Goal: Task Accomplishment & Management: Use online tool/utility

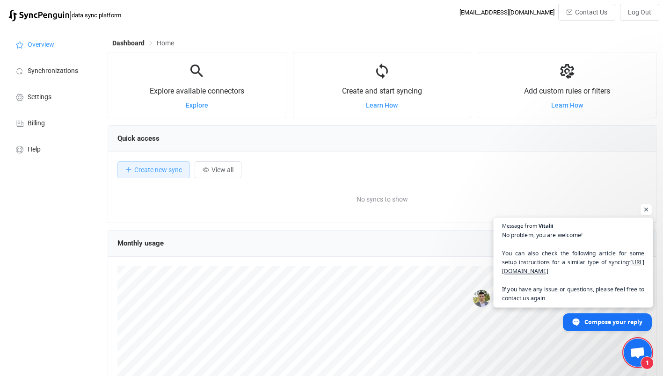
scroll to position [182, 549]
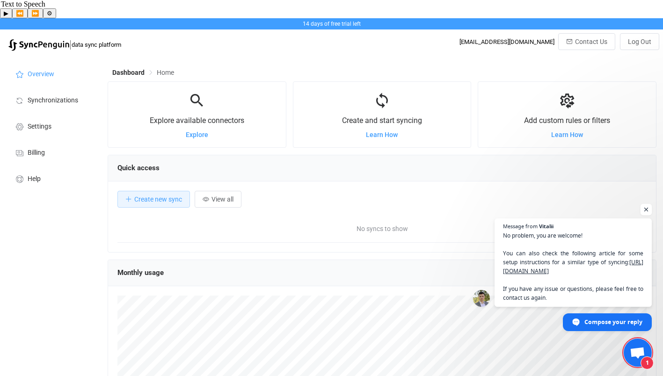
click at [648, 204] on span "Open chat" at bounding box center [647, 210] width 12 height 12
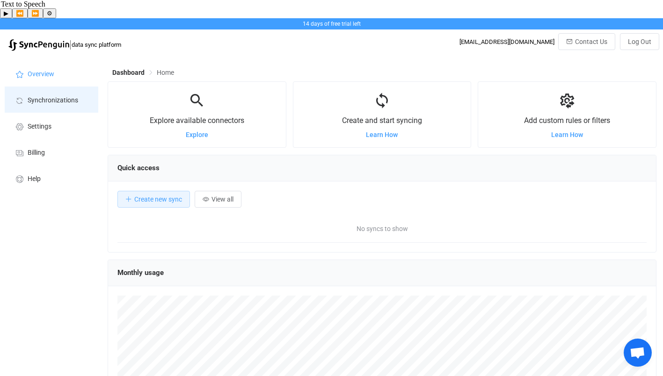
click at [29, 87] on li "Synchronizations" at bounding box center [52, 100] width 94 height 26
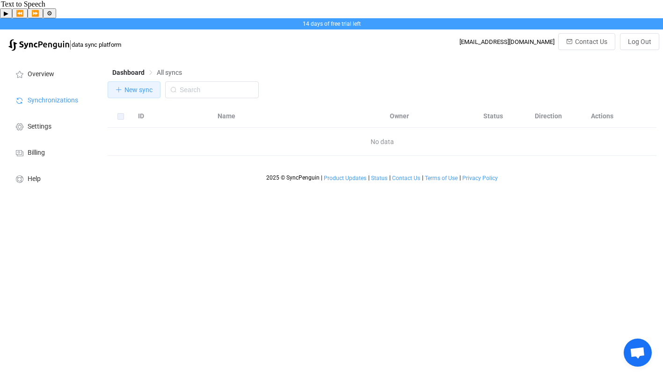
click at [147, 86] on span "New sync" at bounding box center [139, 89] width 28 height 7
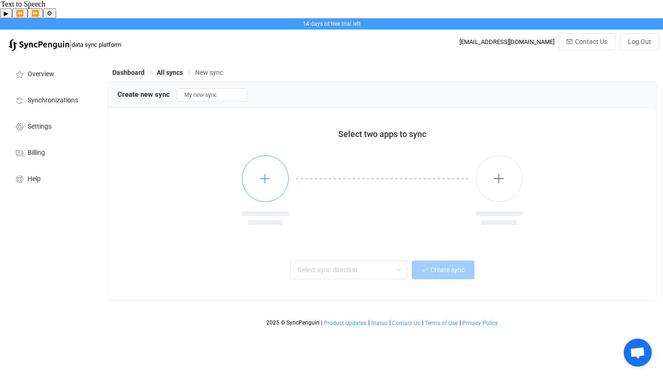
click at [266, 173] on icon "button" at bounding box center [265, 179] width 12 height 12
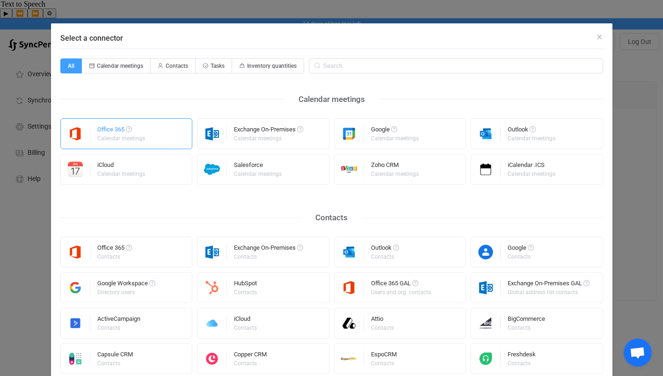
click at [156, 136] on div "Office 365 Calendar meetings" at bounding box center [126, 133] width 133 height 31
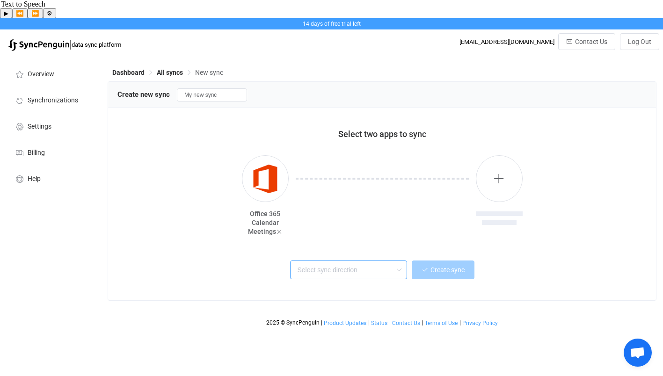
click at [339, 261] on input "text" at bounding box center [348, 270] width 117 height 19
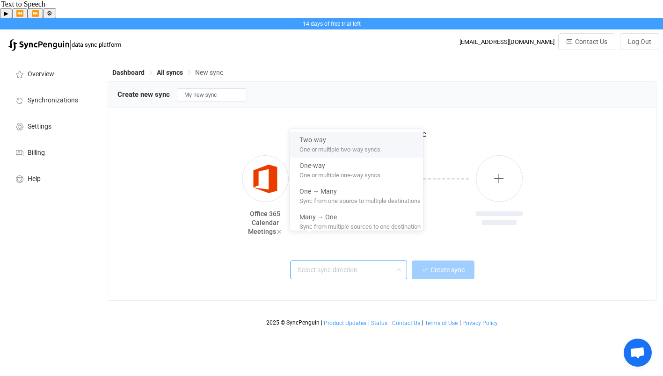
click at [338, 154] on div "One or multiple two-way syncs" at bounding box center [360, 150] width 121 height 10
type input "Two-way"
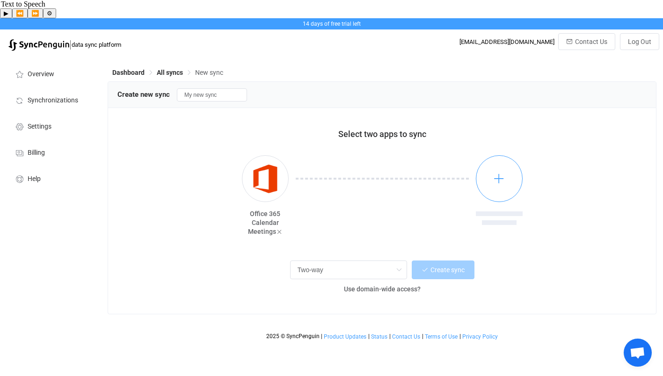
click at [508, 167] on button "button" at bounding box center [499, 178] width 47 height 47
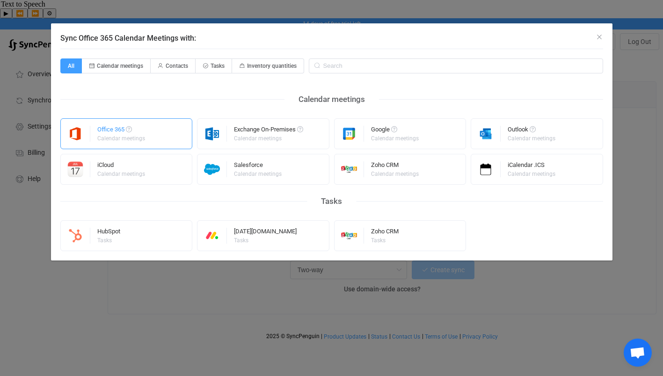
click at [160, 138] on div "Office 365 Calendar meetings" at bounding box center [126, 133] width 133 height 31
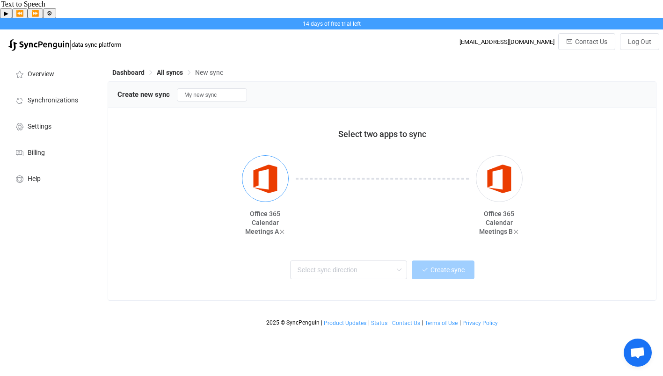
click at [259, 162] on img "button" at bounding box center [265, 179] width 35 height 35
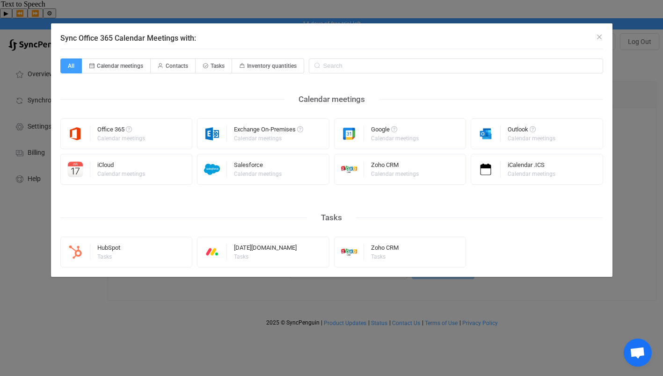
click at [603, 39] on div "Sync Office 365 Calendar Meetings with:" at bounding box center [332, 35] width 562 height 25
click at [598, 36] on icon "Close" at bounding box center [599, 36] width 7 height 7
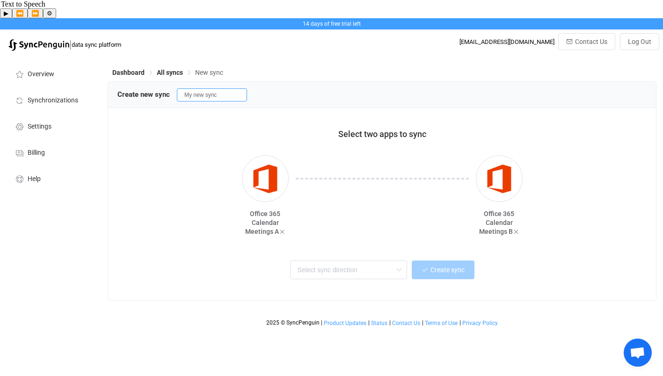
drag, startPoint x: 230, startPoint y: 77, endPoint x: 168, endPoint y: 76, distance: 62.3
click at [168, 88] on div "Create new sync My new sync" at bounding box center [383, 95] width 530 height 14
type input "J"
type input "[PERSON_NAME]"
click at [349, 261] on input "text" at bounding box center [348, 270] width 117 height 19
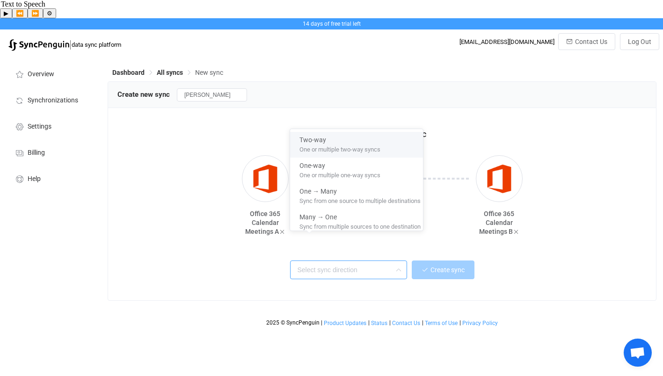
click at [359, 151] on span "One or multiple two-way syncs" at bounding box center [340, 148] width 81 height 10
type input "Two-way"
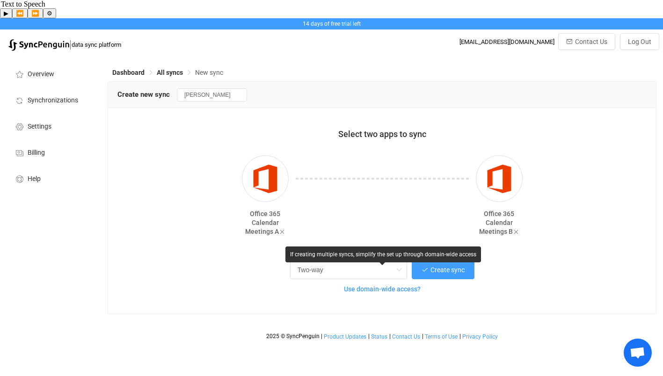
click at [351, 286] on span "Use domain-wide access?" at bounding box center [382, 289] width 77 height 7
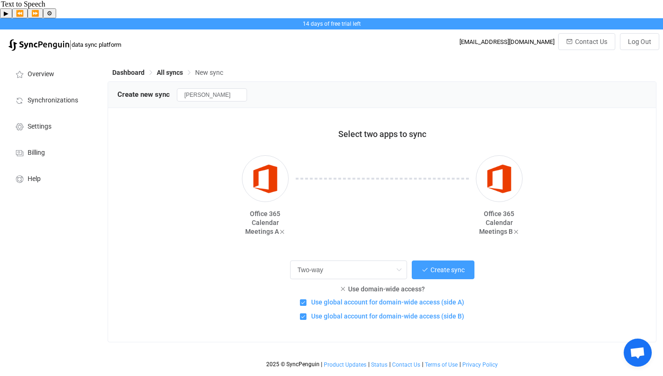
click at [383, 298] on span "Use global account for domain-wide access (side A)" at bounding box center [386, 302] width 158 height 9
click at [307, 300] on input "Use global account for domain-wide access (side A)" at bounding box center [307, 300] width 0 height 0
click at [372, 298] on span "Use global account for domain-wide access (side A)" at bounding box center [386, 302] width 158 height 9
click at [307, 300] on input "Use global account for domain-wide access (side A)" at bounding box center [307, 300] width 0 height 0
click at [459, 261] on button "Create sync" at bounding box center [443, 270] width 63 height 19
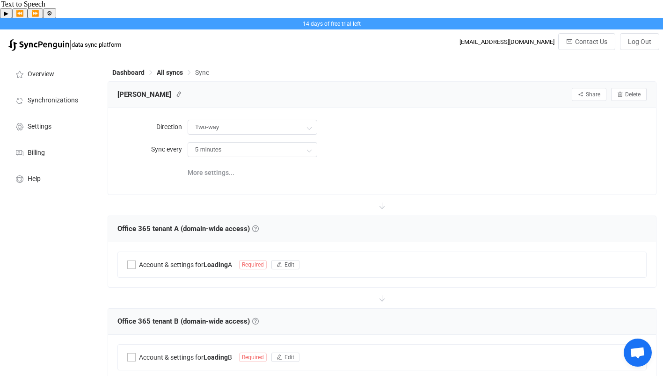
type input "10 minutes"
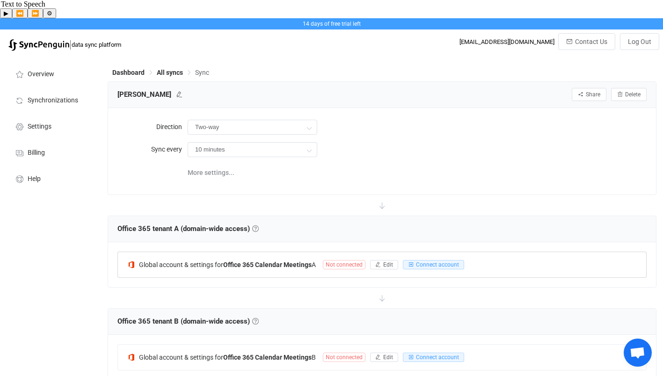
scroll to position [94, 0]
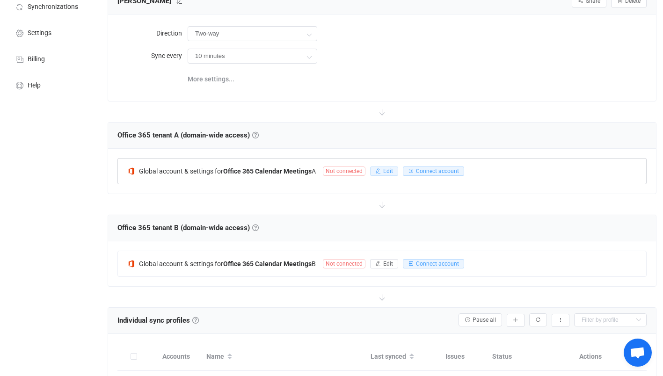
click at [386, 168] on span "Edit" at bounding box center [388, 171] width 10 height 7
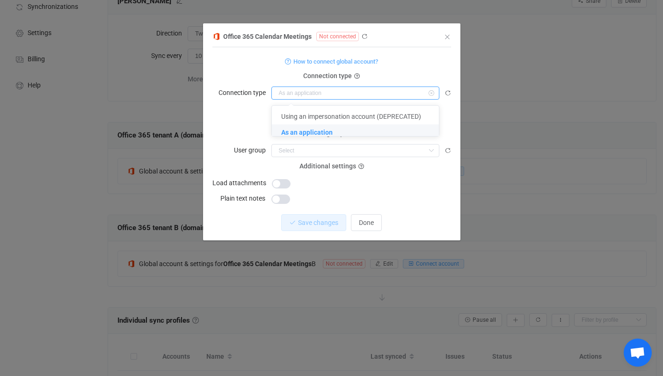
click at [304, 90] on input "dialog" at bounding box center [356, 93] width 168 height 13
click at [380, 69] on form "How to connect global account? Connection type Connection type CONNECT User gro…" at bounding box center [332, 130] width 239 height 150
type input "As an application"
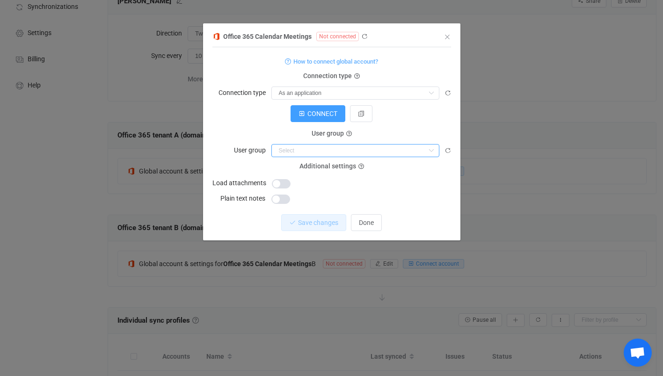
click at [309, 147] on input "dialog" at bounding box center [356, 150] width 168 height 13
click at [448, 35] on icon "Close" at bounding box center [447, 36] width 7 height 7
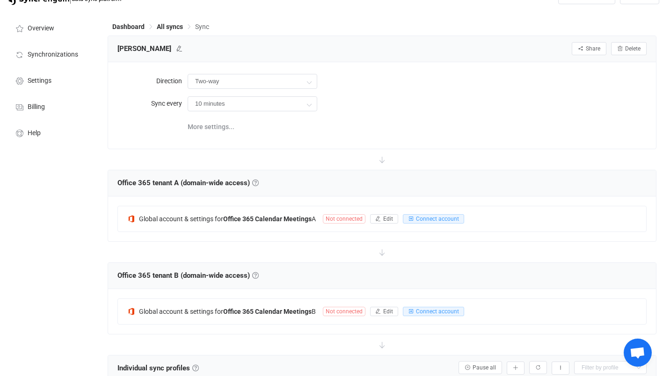
scroll to position [47, 0]
click at [217, 117] on span "More settings..." at bounding box center [211, 126] width 47 height 19
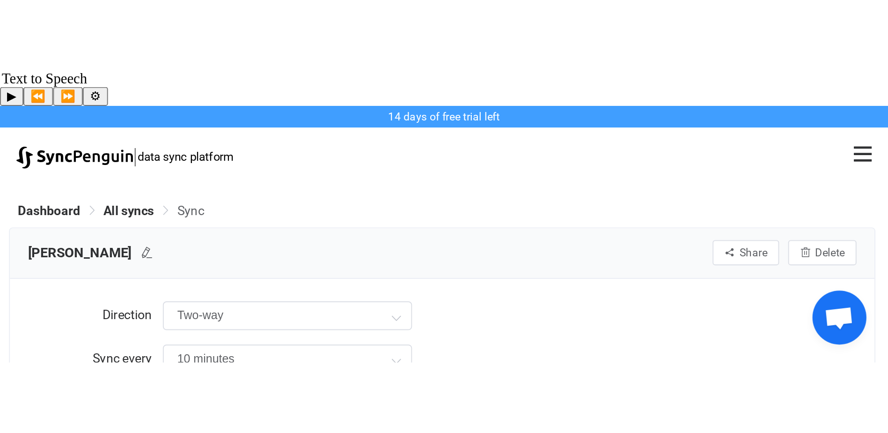
scroll to position [698, 0]
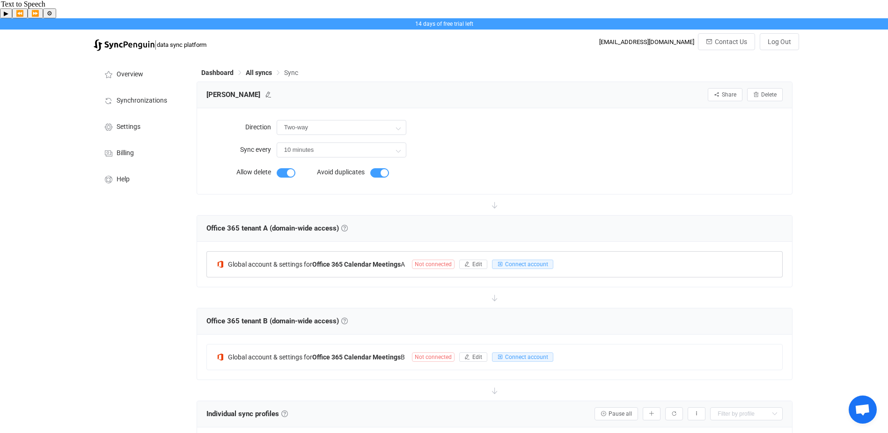
click at [363, 260] on b "Office 365 Calendar Meetings" at bounding box center [356, 263] width 88 height 7
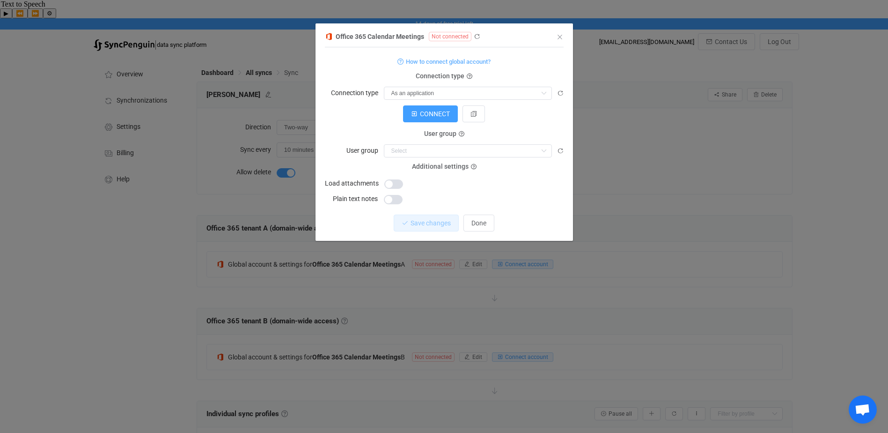
click at [464, 36] on span "Not connected" at bounding box center [450, 36] width 43 height 9
click at [476, 34] on icon "dialog" at bounding box center [477, 36] width 7 height 7
click at [435, 115] on span "CONNECT" at bounding box center [435, 113] width 30 height 7
click at [561, 38] on icon "Close" at bounding box center [559, 36] width 7 height 7
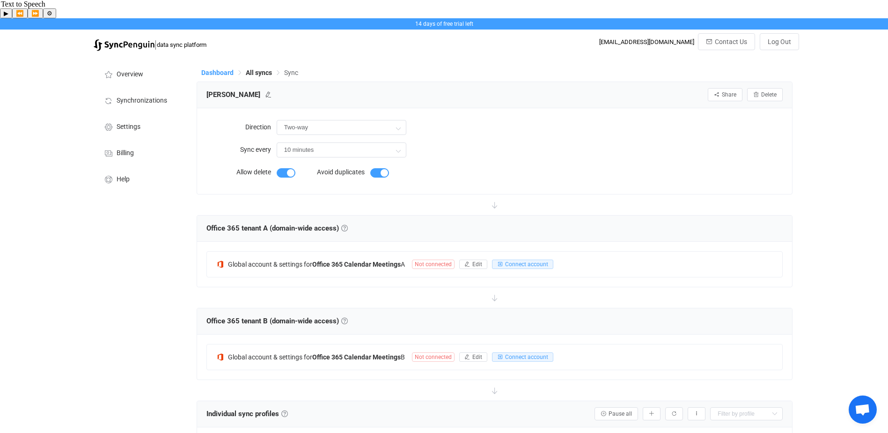
click at [229, 69] on span "Dashboard" at bounding box center [217, 72] width 32 height 7
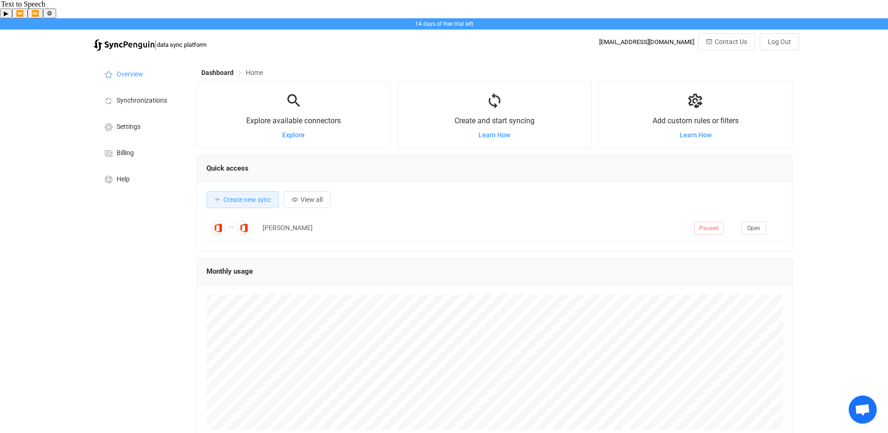
scroll to position [182, 596]
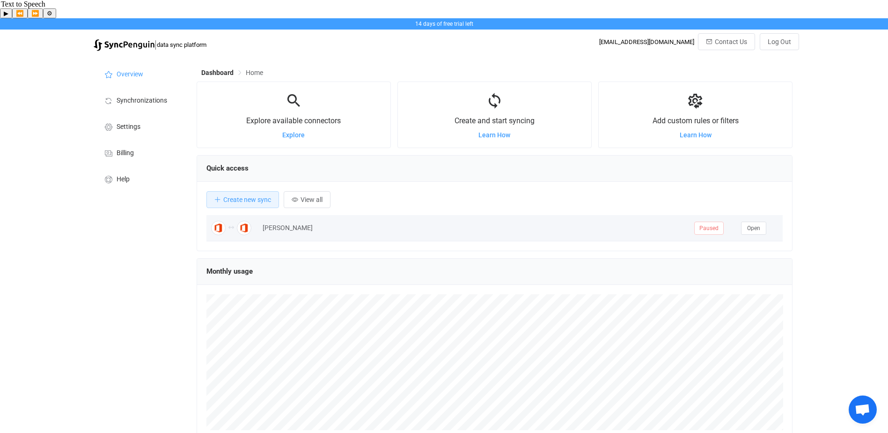
click at [264, 222] on div "[PERSON_NAME]" at bounding box center [474, 227] width 432 height 11
click at [663, 225] on span "Open" at bounding box center [753, 228] width 13 height 7
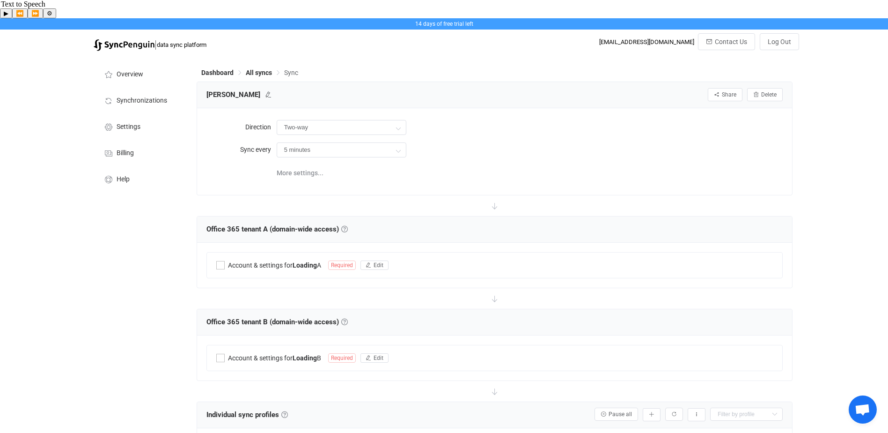
type input "10 minutes"
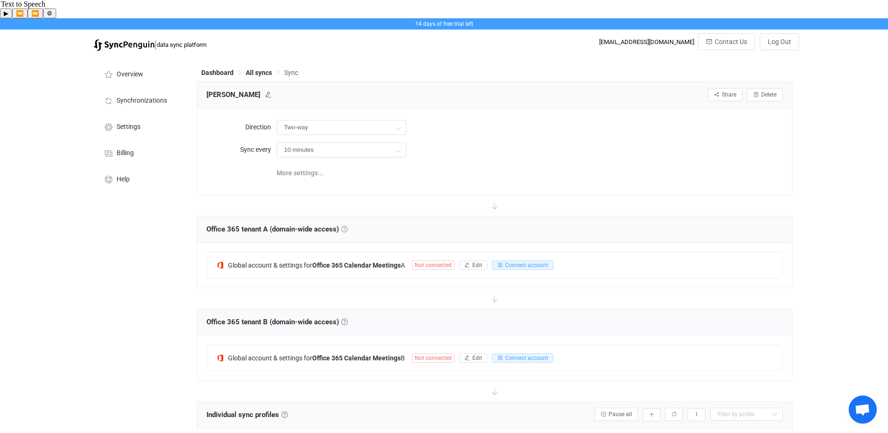
click at [347, 226] on link at bounding box center [344, 229] width 7 height 7
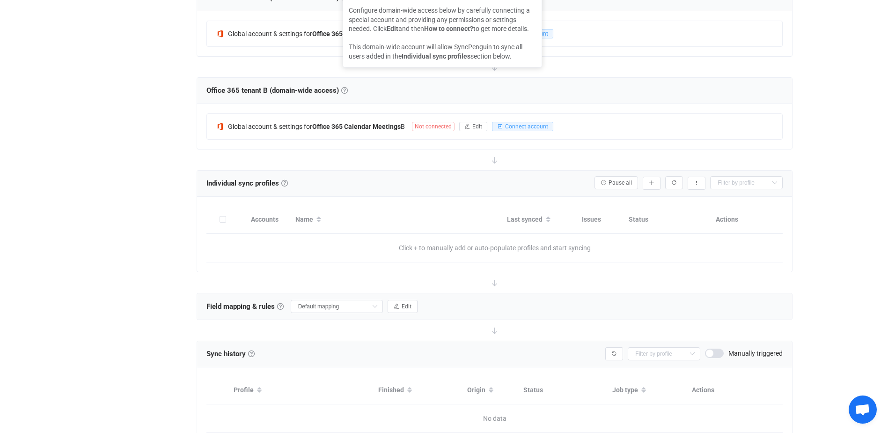
scroll to position [234, 0]
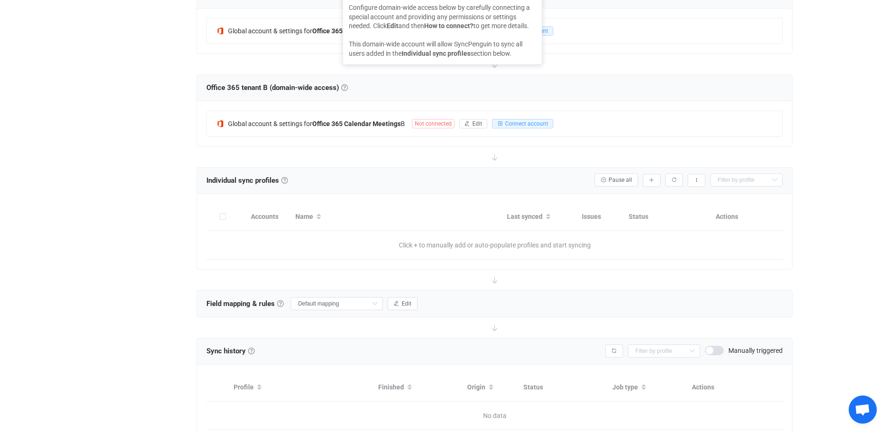
click at [380, 203] on th "Name" at bounding box center [397, 217] width 212 height 28
click at [646, 174] on button "button" at bounding box center [652, 180] width 18 height 13
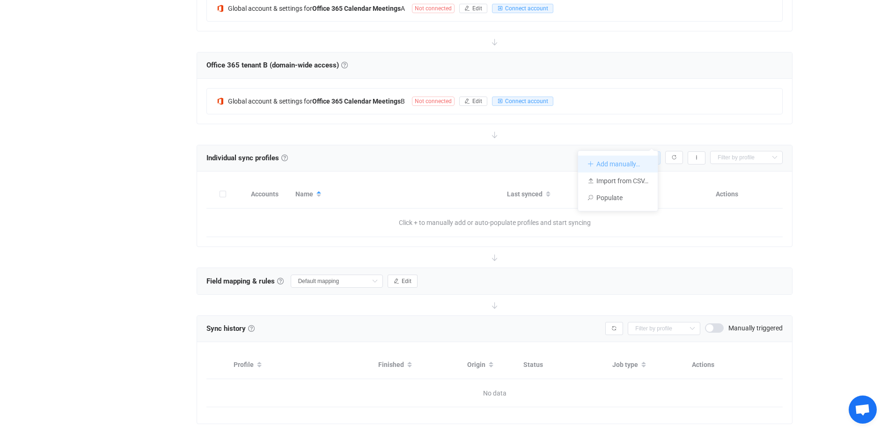
scroll to position [258, 0]
click at [606, 164] on li "Add manually…" at bounding box center [618, 162] width 80 height 17
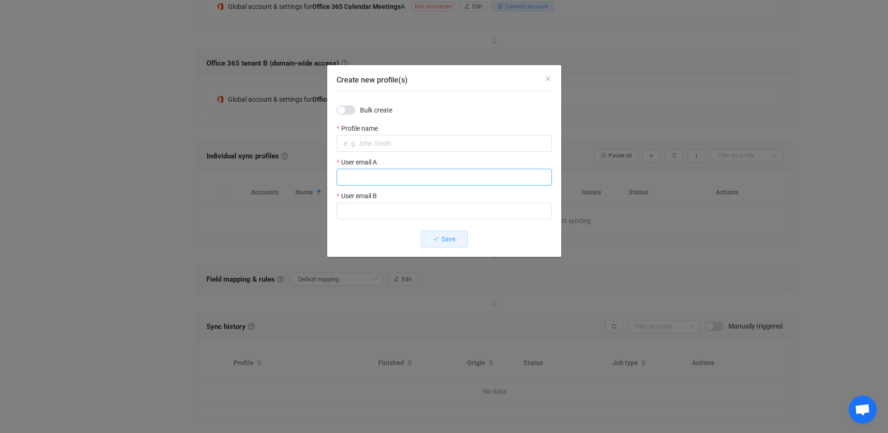
click at [422, 175] on input "Create new profile(s)" at bounding box center [444, 177] width 215 height 17
click at [408, 139] on input "Create new profile(s)" at bounding box center [444, 143] width 215 height 17
click at [549, 79] on icon "Close" at bounding box center [548, 78] width 7 height 7
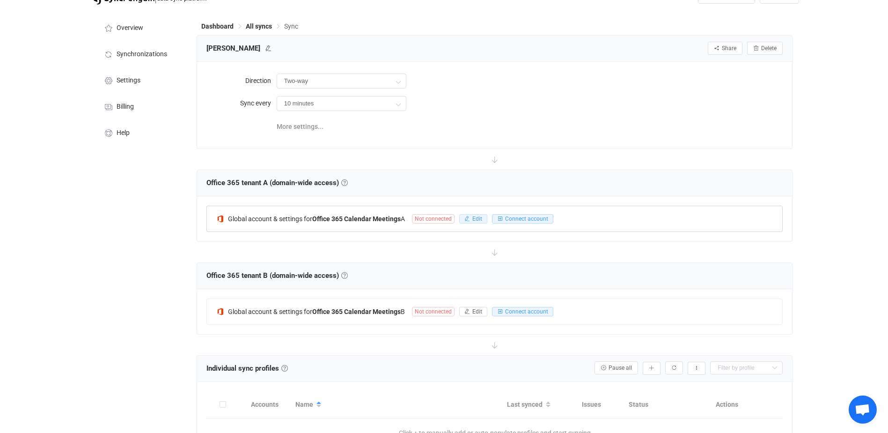
scroll to position [47, 0]
click at [474, 214] on button "Edit" at bounding box center [473, 218] width 28 height 9
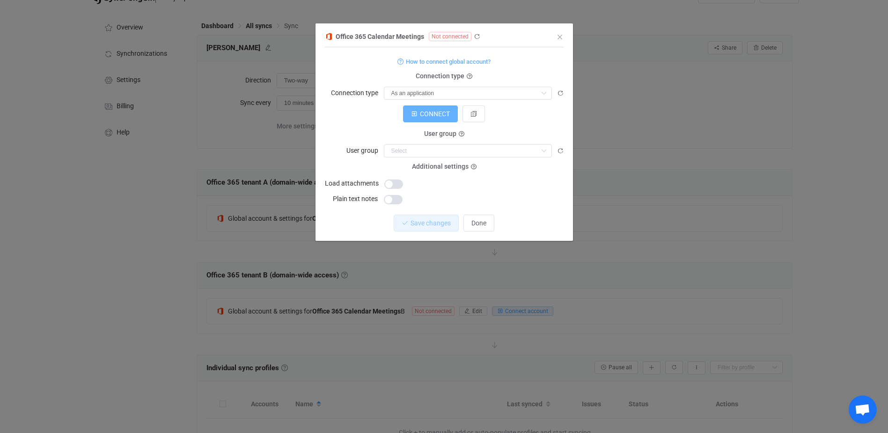
click at [438, 114] on span "CONNECT" at bounding box center [435, 113] width 30 height 7
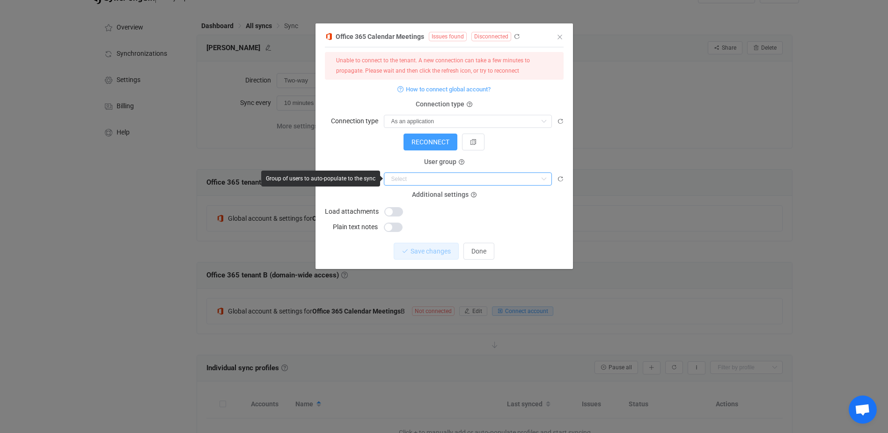
click at [442, 177] on input "dialog" at bounding box center [468, 178] width 168 height 13
click at [361, 152] on form "Unable to connect to the tenant. A new connection can take a few minutes to pro…" at bounding box center [444, 142] width 239 height 181
click at [460, 162] on icon "dialog" at bounding box center [462, 162] width 6 height 6
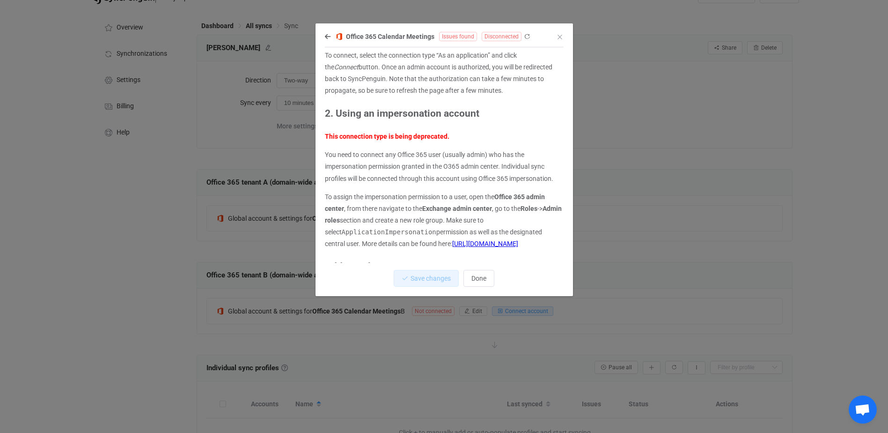
scroll to position [94, 0]
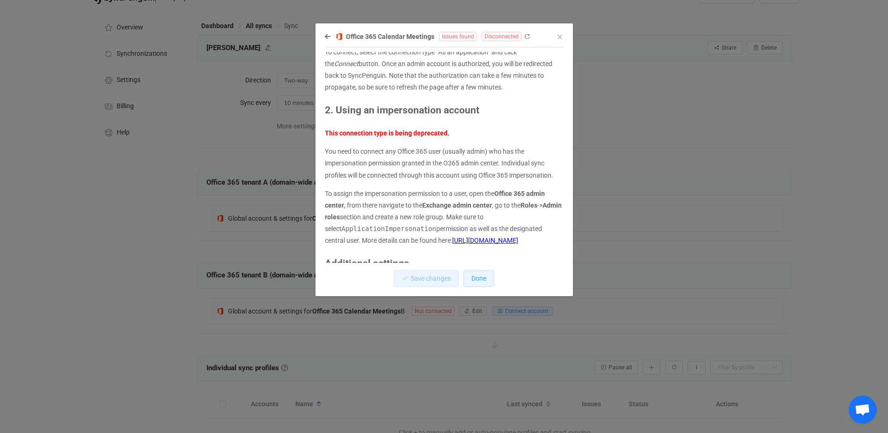
drag, startPoint x: 476, startPoint y: 280, endPoint x: 486, endPoint y: 225, distance: 55.1
click at [486, 225] on div "We are in the process of deprecating impersonation account usage in SyncPenguin…" at bounding box center [444, 171] width 239 height 249
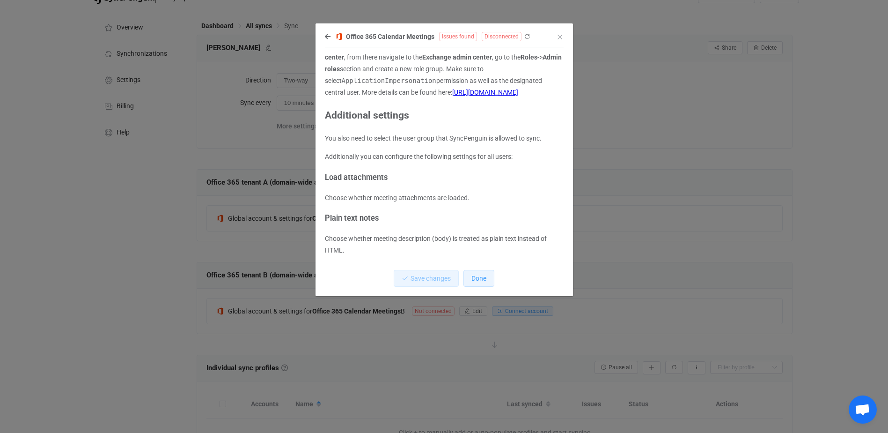
scroll to position [254, 0]
click at [481, 278] on span "Done" at bounding box center [479, 277] width 15 height 7
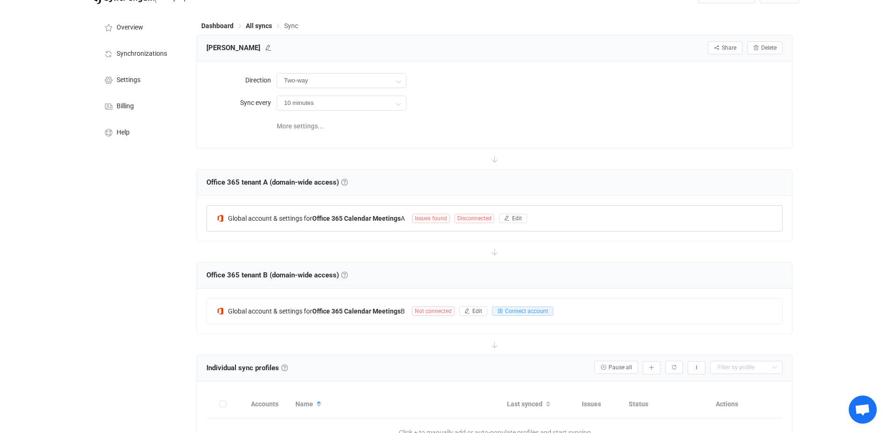
click at [426, 214] on span "Issues found" at bounding box center [431, 218] width 38 height 9
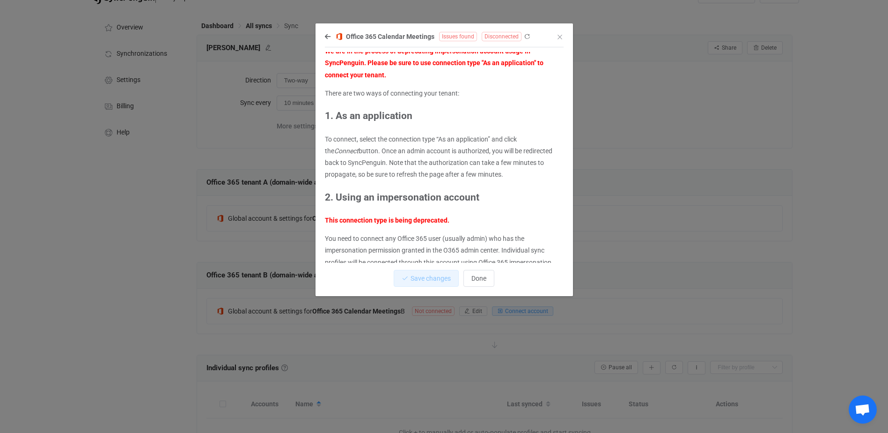
scroll to position [0, 0]
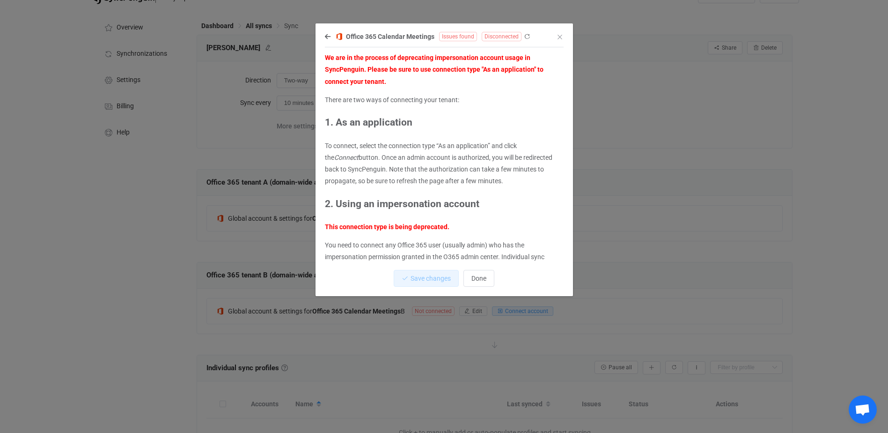
click at [461, 35] on span "Issues found" at bounding box center [458, 36] width 38 height 9
click at [528, 37] on icon "dialog" at bounding box center [527, 36] width 7 height 7
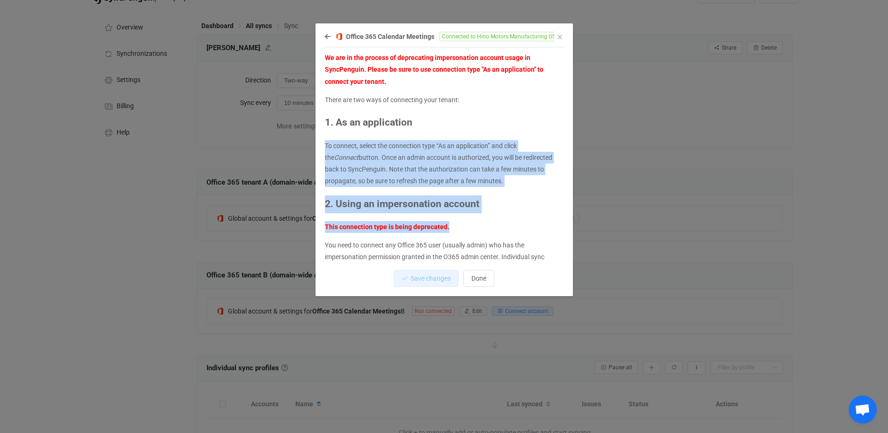
drag, startPoint x: 628, startPoint y: 116, endPoint x: 534, endPoint y: 221, distance: 140.6
click at [536, 220] on div "Office 365 Calendar Meetings Connected to Hino Motors Manufacturing USA, Inc. W…" at bounding box center [444, 216] width 888 height 433
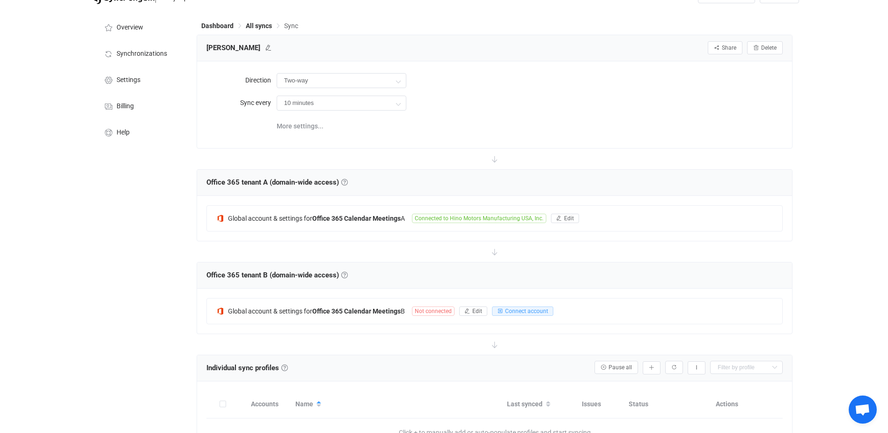
drag, startPoint x: 534, startPoint y: 221, endPoint x: 500, endPoint y: 244, distance: 41.8
click at [500, 262] on div "Office 365 tenant B (domain-wide access) Domain-wide access Configure domain-wi…" at bounding box center [495, 275] width 596 height 26
click at [510, 308] on span "Connect account" at bounding box center [526, 311] width 43 height 7
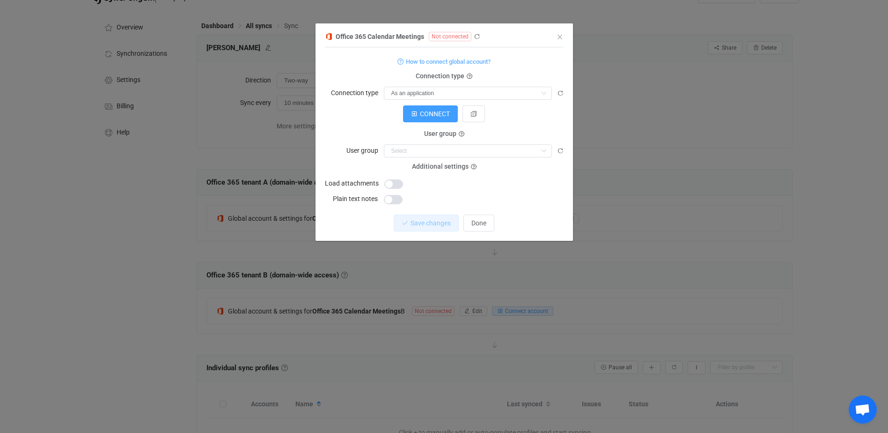
click at [564, 38] on div "Office 365 Calendar Meetings Not connected 1 { { "connectionType": "application…" at bounding box center [445, 135] width 258 height 210
click at [559, 37] on icon "Close" at bounding box center [559, 36] width 7 height 7
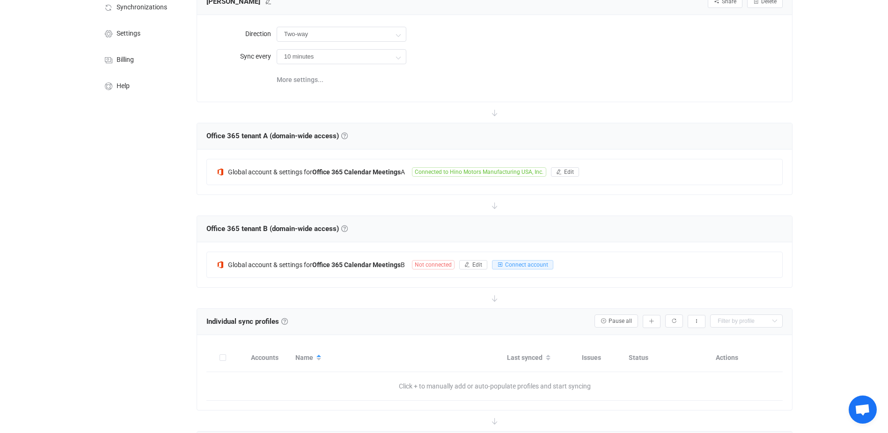
scroll to position [94, 0]
click at [470, 261] on icon "button" at bounding box center [467, 264] width 6 height 6
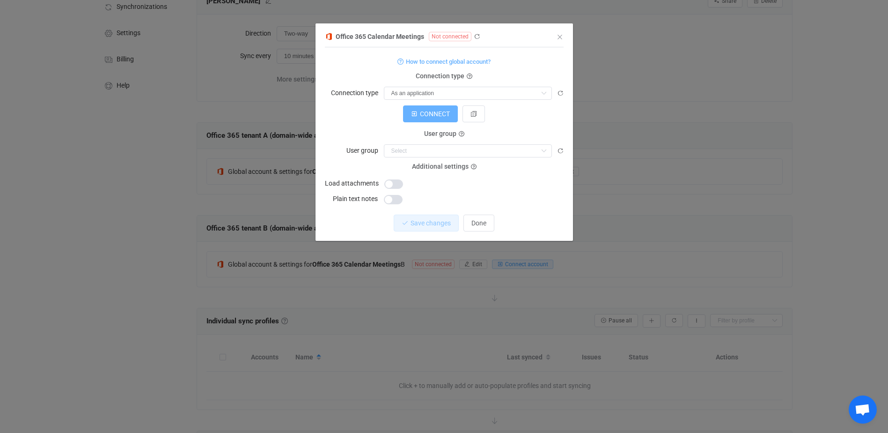
click at [442, 112] on span "CONNECT" at bounding box center [435, 113] width 30 height 7
click at [432, 112] on span "CONNECT" at bounding box center [435, 113] width 30 height 7
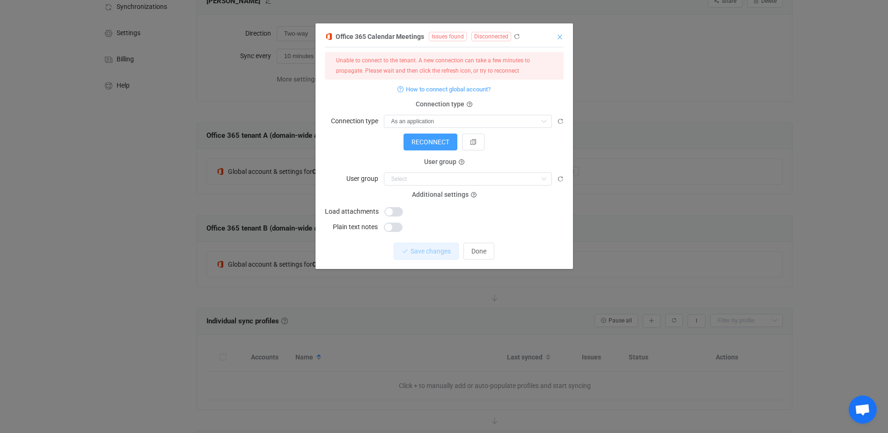
click at [558, 37] on icon "Close" at bounding box center [559, 36] width 7 height 7
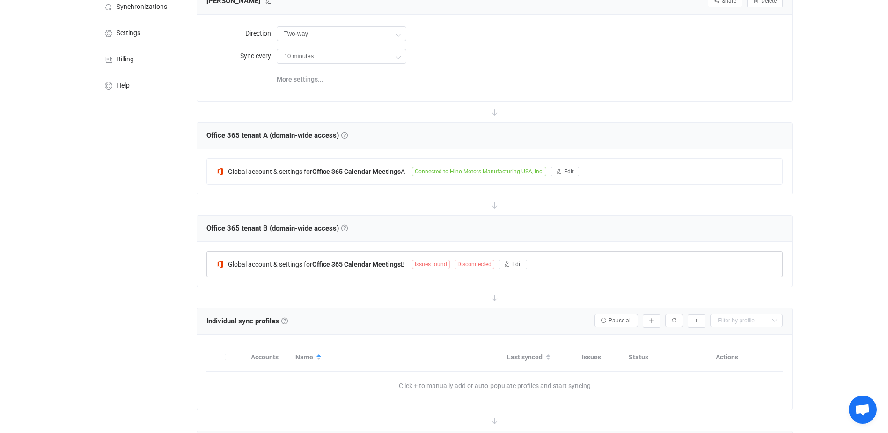
click at [441, 259] on span "Issues found" at bounding box center [431, 263] width 38 height 9
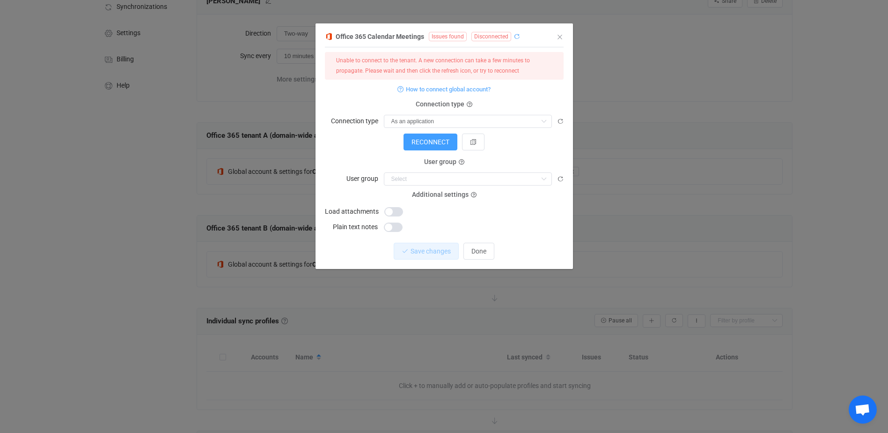
click at [515, 37] on icon "dialog" at bounding box center [517, 36] width 7 height 7
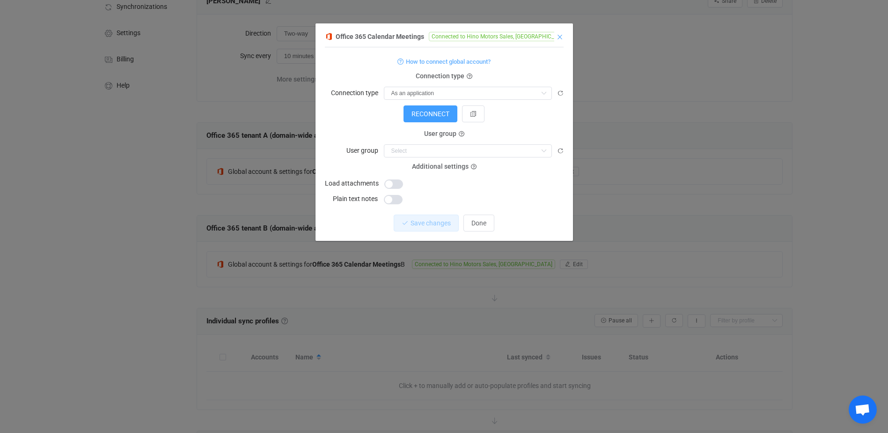
click at [559, 39] on icon "Close" at bounding box center [559, 36] width 7 height 7
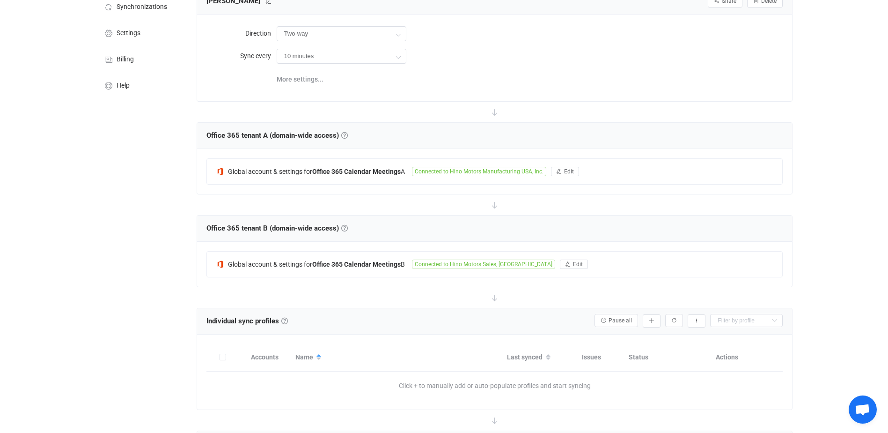
scroll to position [234, 0]
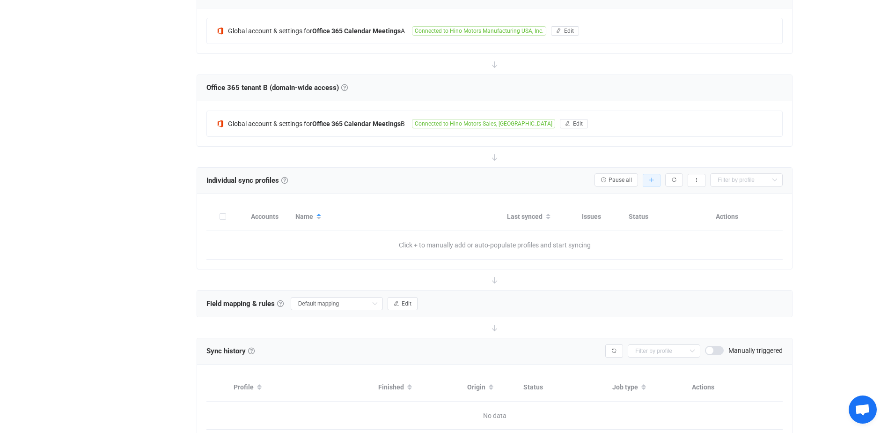
click at [654, 177] on icon "button" at bounding box center [652, 180] width 6 height 6
click at [616, 188] on li "Add manually…" at bounding box center [618, 186] width 80 height 17
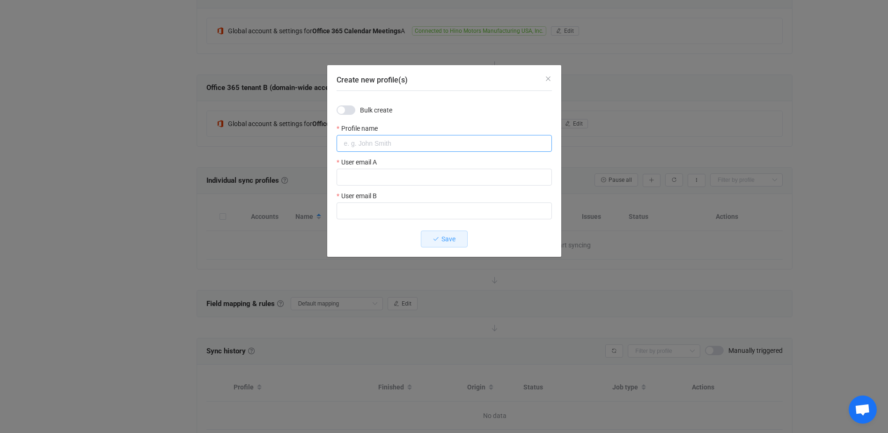
click at [405, 144] on input "Create new profile(s)" at bounding box center [444, 143] width 215 height 17
type input "j"
type input "[PERSON_NAME]"
click at [385, 179] on input "Create new profile(s)" at bounding box center [444, 177] width 215 height 17
type input "[PERSON_NAME][EMAIL_ADDRESS][PERSON_NAME][DOMAIN_NAME]"
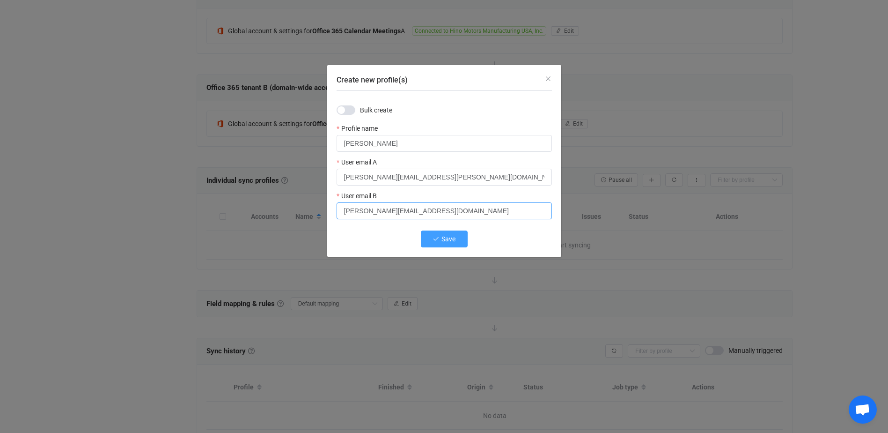
type input "[PERSON_NAME][EMAIL_ADDRESS][DOMAIN_NAME]"
click at [432, 231] on button "Save" at bounding box center [444, 238] width 47 height 17
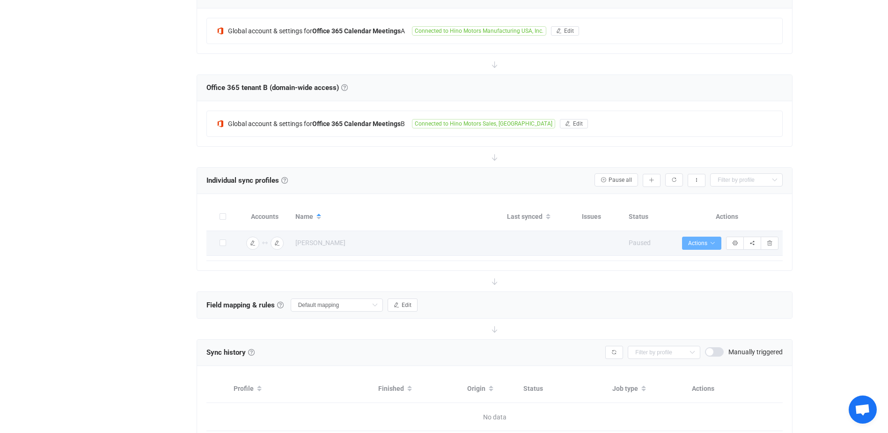
click at [663, 240] on span "Actions" at bounding box center [701, 243] width 27 height 7
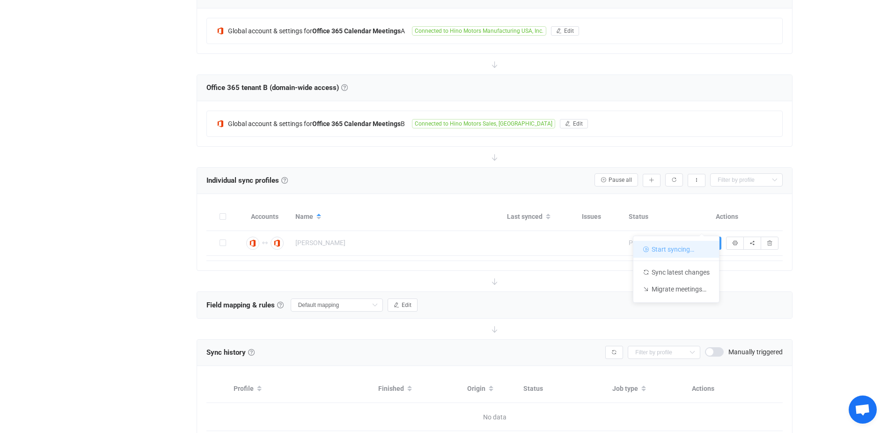
click at [663, 244] on li "Start syncing…" at bounding box center [677, 249] width 86 height 17
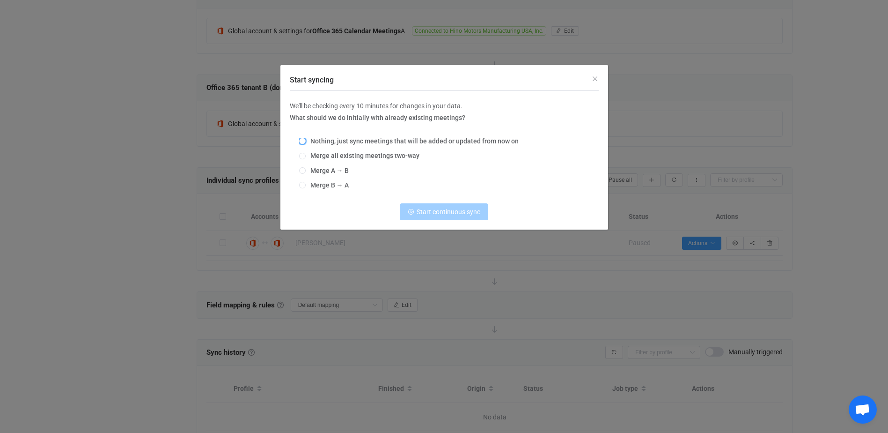
click at [328, 140] on span "Nothing, just sync meetings that will be added or updated from now on" at bounding box center [412, 140] width 213 height 7
click at [306, 140] on input "Nothing, just sync meetings that will be added or updated from now on" at bounding box center [302, 141] width 7 height 7
radio input "true"
click at [438, 213] on span "Start continuous sync" at bounding box center [449, 211] width 64 height 7
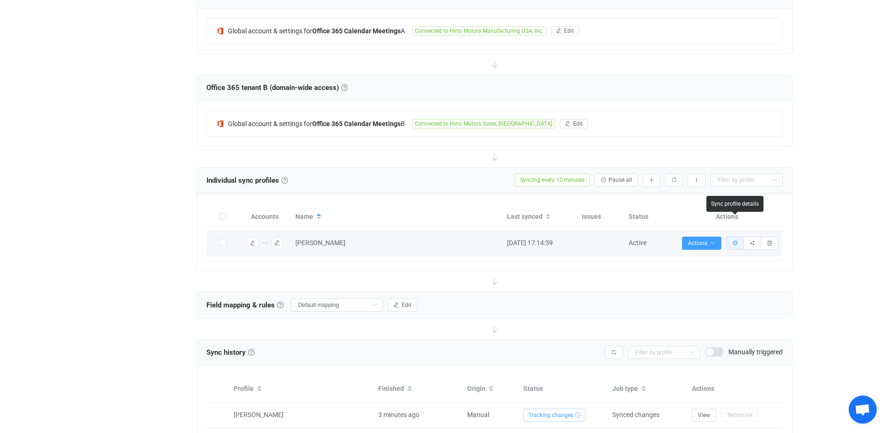
click at [663, 240] on icon "button" at bounding box center [735, 243] width 6 height 6
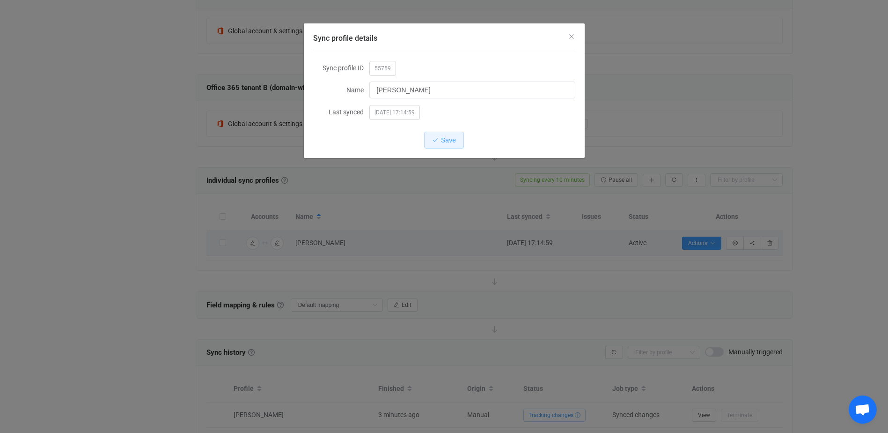
click at [567, 33] on div "Sync profile details" at bounding box center [444, 35] width 281 height 25
click at [570, 33] on icon "Close" at bounding box center [571, 36] width 7 height 7
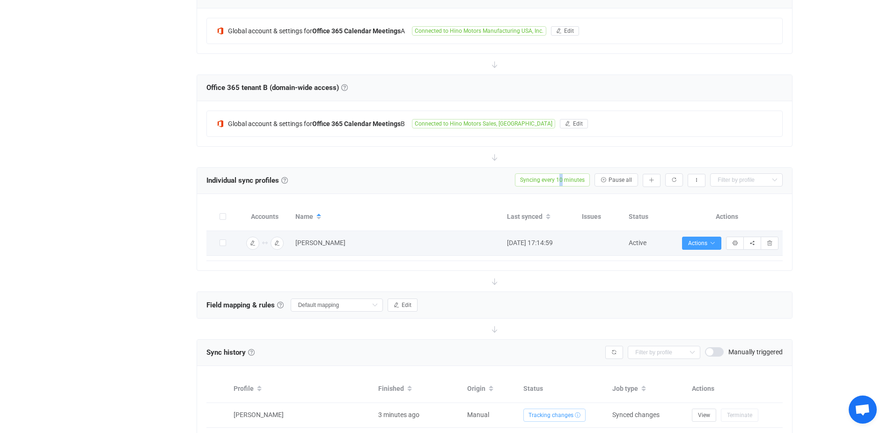
click at [563, 173] on span "Syncing every 10 minutes" at bounding box center [552, 179] width 75 height 13
drag, startPoint x: 563, startPoint y: 160, endPoint x: 549, endPoint y: 161, distance: 14.1
click at [549, 173] on span "Syncing every 10 minutes" at bounding box center [552, 179] width 75 height 13
click at [663, 174] on button "button" at bounding box center [697, 180] width 18 height 13
click at [663, 202] on div "14 days of free trial left | data sync platform [EMAIL_ADDRESS][DOMAIN_NAME] Co…" at bounding box center [444, 129] width 888 height 690
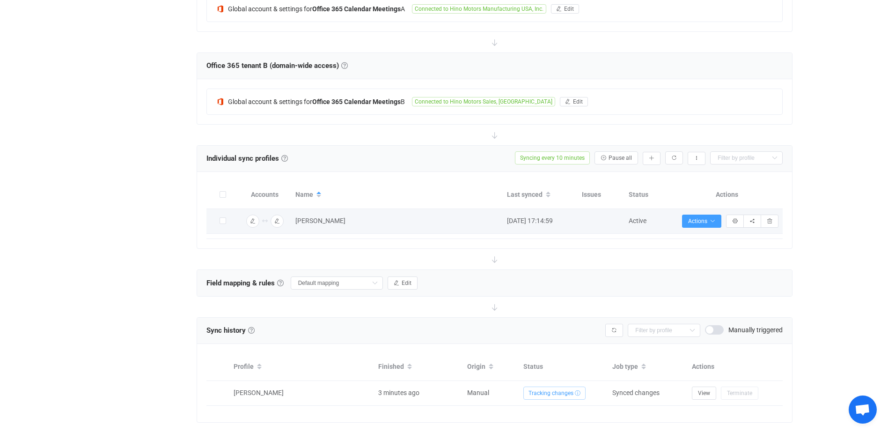
scroll to position [257, 0]
click at [663, 214] on button "Actions" at bounding box center [701, 220] width 39 height 13
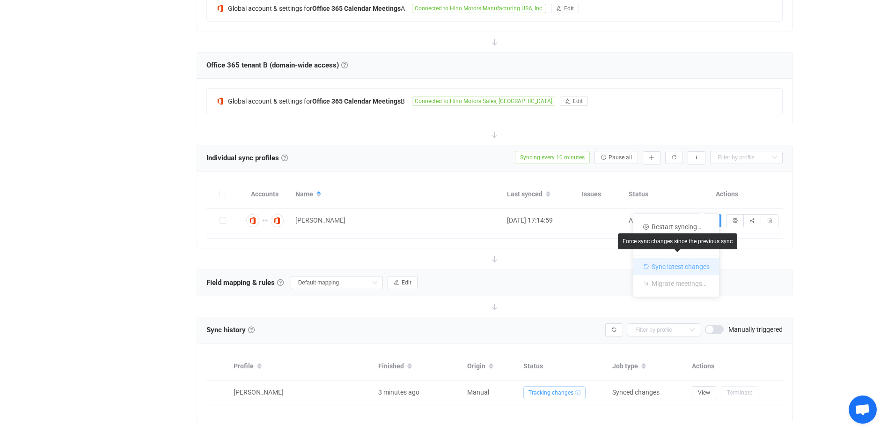
click at [663, 264] on li "Sync latest changes" at bounding box center [677, 265] width 86 height 20
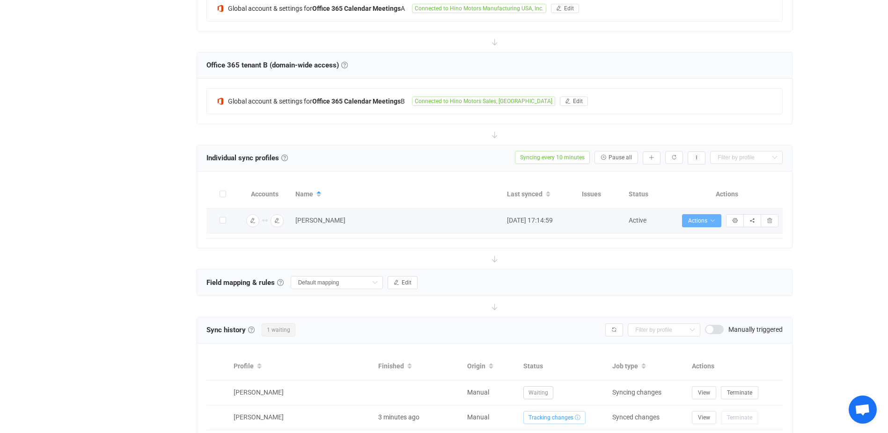
click at [663, 214] on button "Actions" at bounding box center [701, 220] width 39 height 13
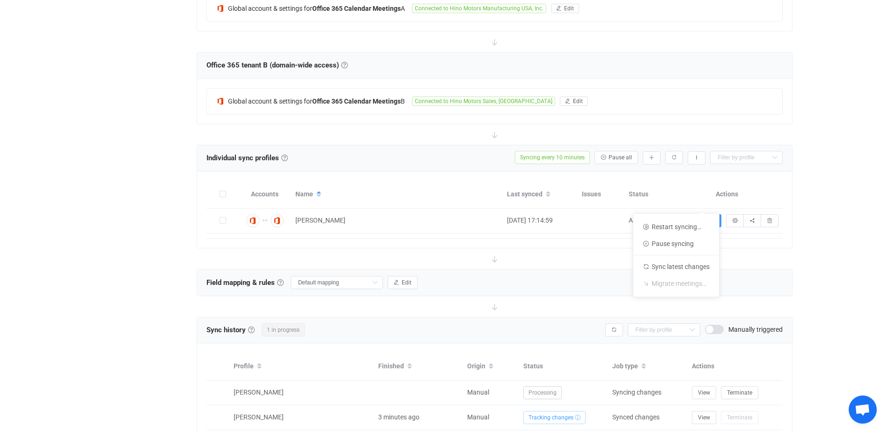
click at [663, 236] on div "14 days of free trial left | data sync platform [EMAIL_ADDRESS][DOMAIN_NAME] Co…" at bounding box center [444, 119] width 888 height 715
click at [663, 218] on icon "button" at bounding box center [735, 221] width 6 height 6
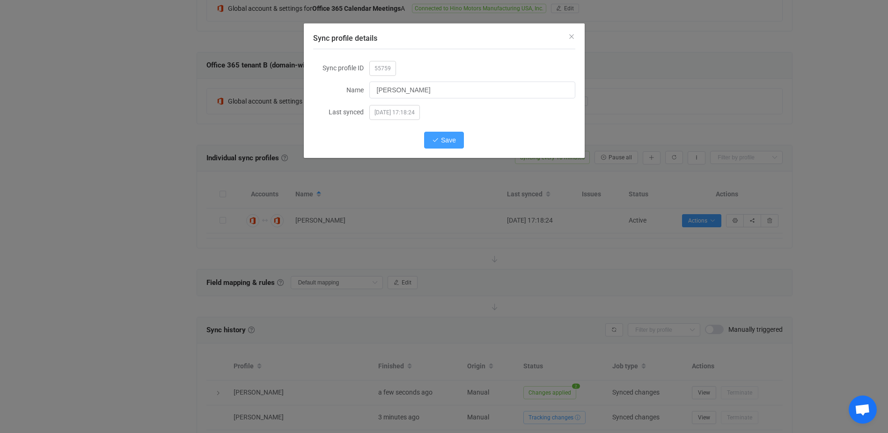
click at [442, 141] on span "Save" at bounding box center [448, 139] width 15 height 7
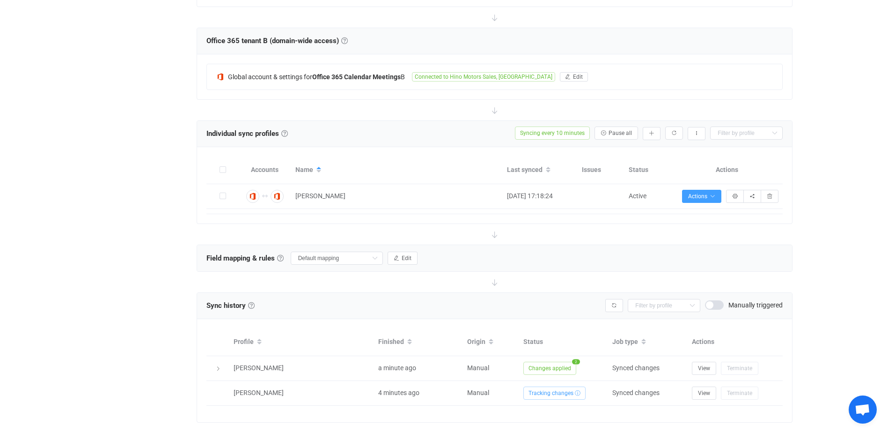
scroll to position [281, 0]
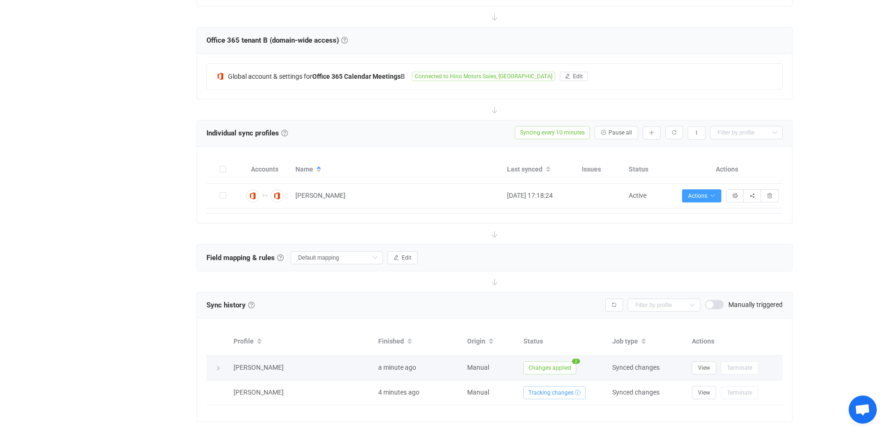
click at [217, 365] on icon at bounding box center [218, 368] width 6 height 6
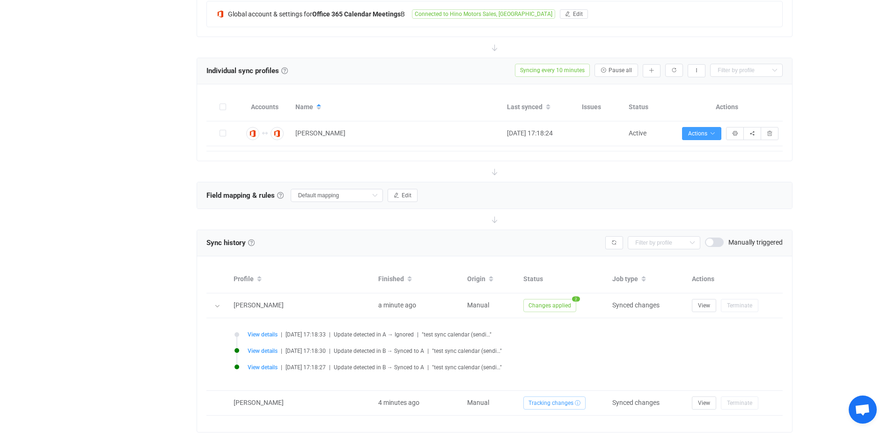
scroll to position [354, 0]
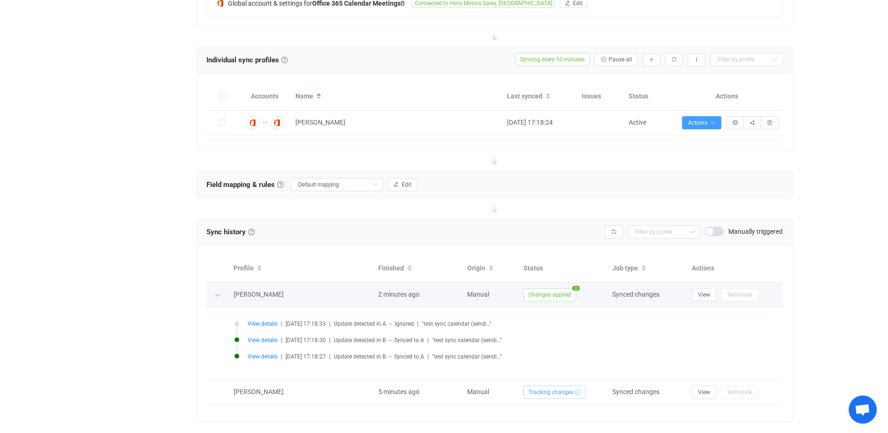
click at [559, 288] on span "Changes applied" at bounding box center [549, 294] width 53 height 13
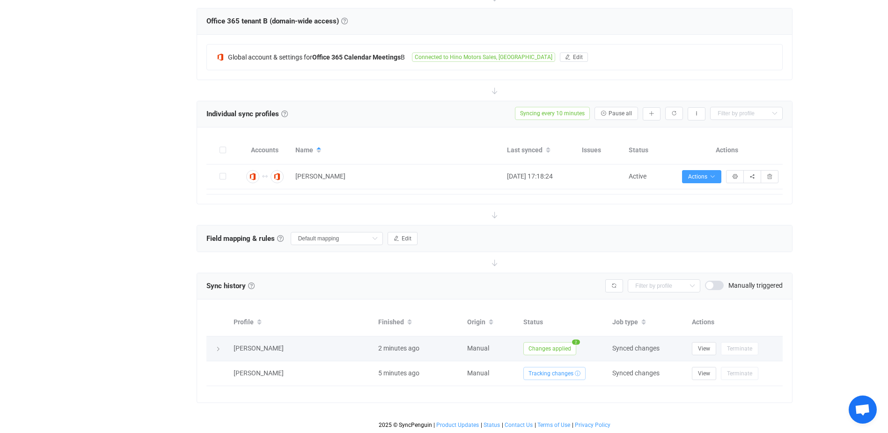
scroll to position [281, 0]
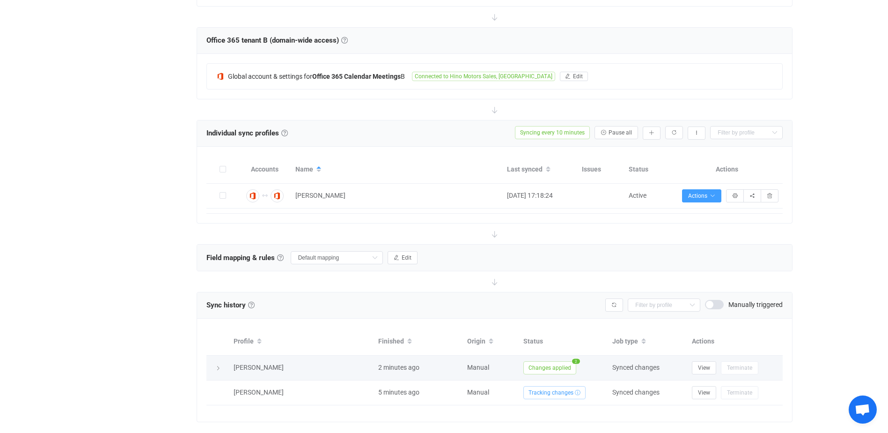
click at [557, 361] on span "Changes applied" at bounding box center [549, 367] width 53 height 13
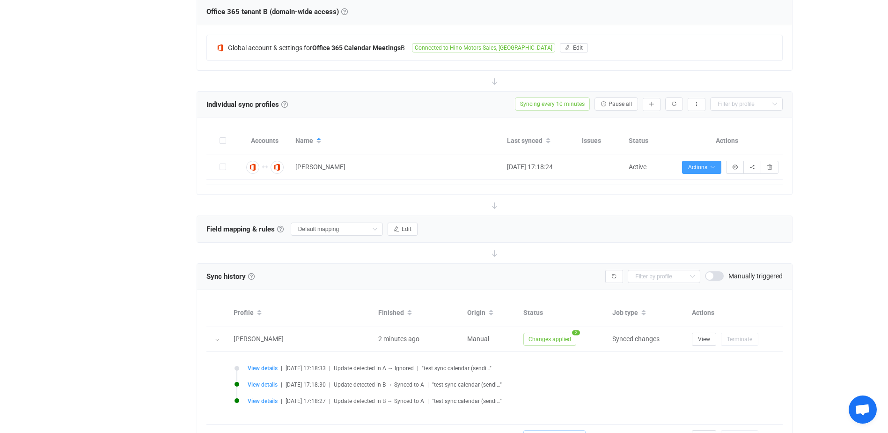
scroll to position [354, 0]
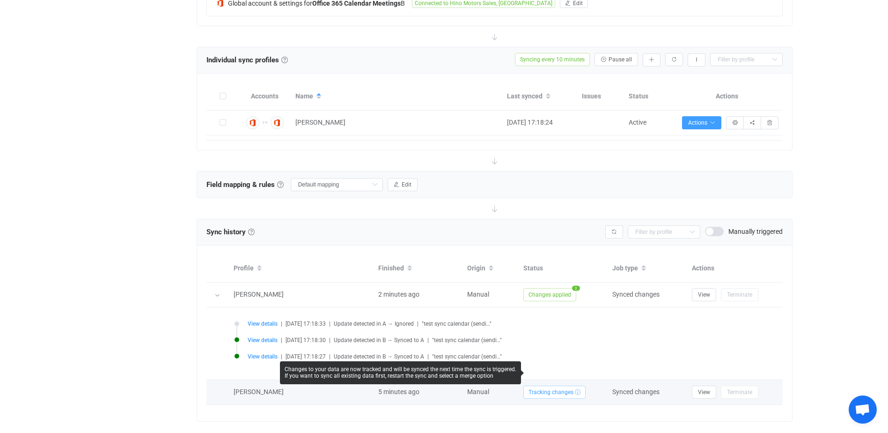
click at [568, 376] on span "Tracking changes ⓘ" at bounding box center [554, 391] width 62 height 13
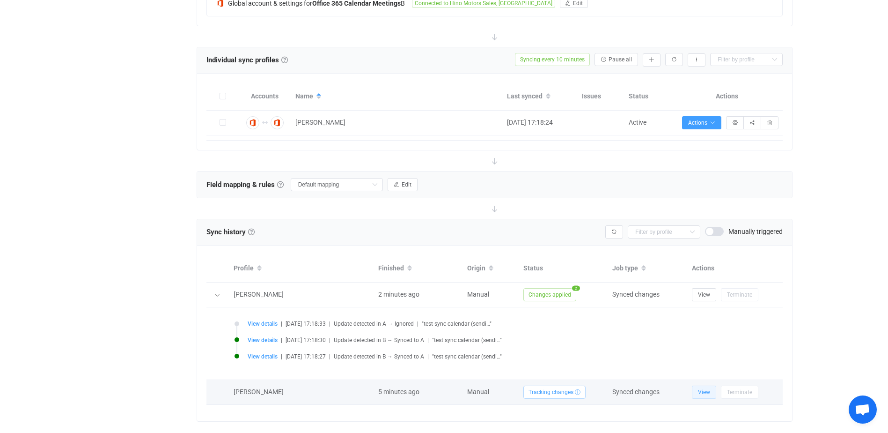
click at [663, 376] on span "View" at bounding box center [704, 392] width 12 height 7
click at [640, 376] on span "Synced changes" at bounding box center [635, 391] width 47 height 7
click at [663, 376] on button "View" at bounding box center [704, 391] width 24 height 13
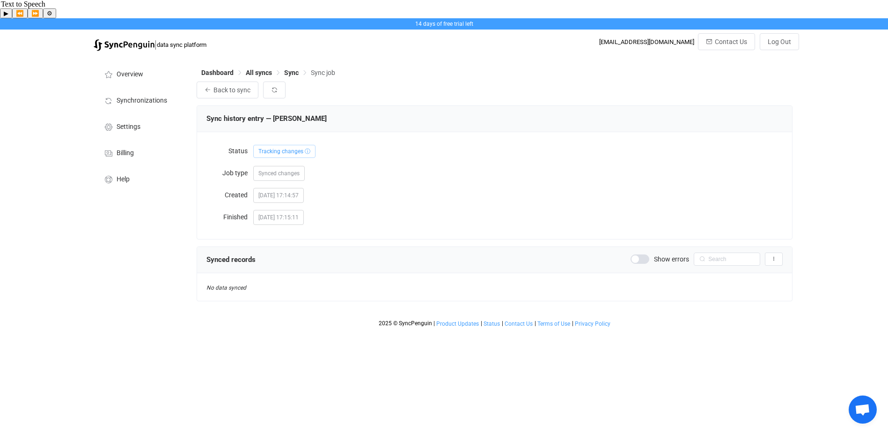
scroll to position [698, 0]
click at [151, 97] on span "Synchronizations" at bounding box center [142, 100] width 51 height 7
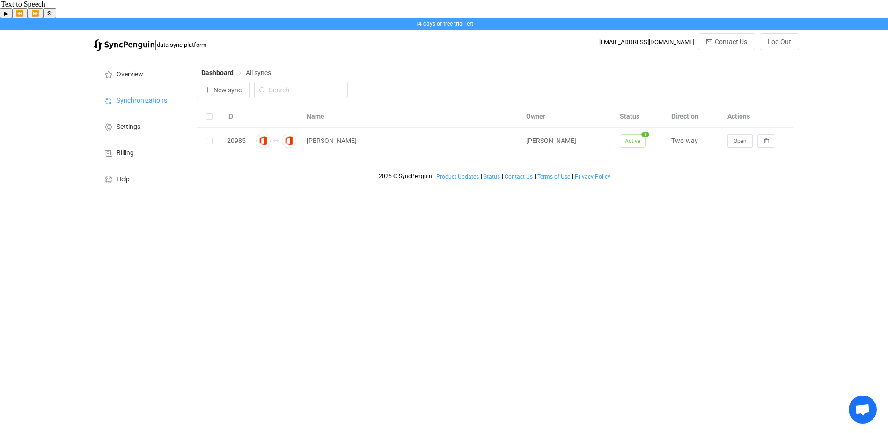
click at [427, 196] on html "Text to Speech ▶ ⏪ ⏩ ⚙ Voice options Rate: 1 Pitch: 1 Voice: 🇯🇵 Microsoft Ayumi…" at bounding box center [444, 98] width 888 height 196
